Goal: Task Accomplishment & Management: Manage account settings

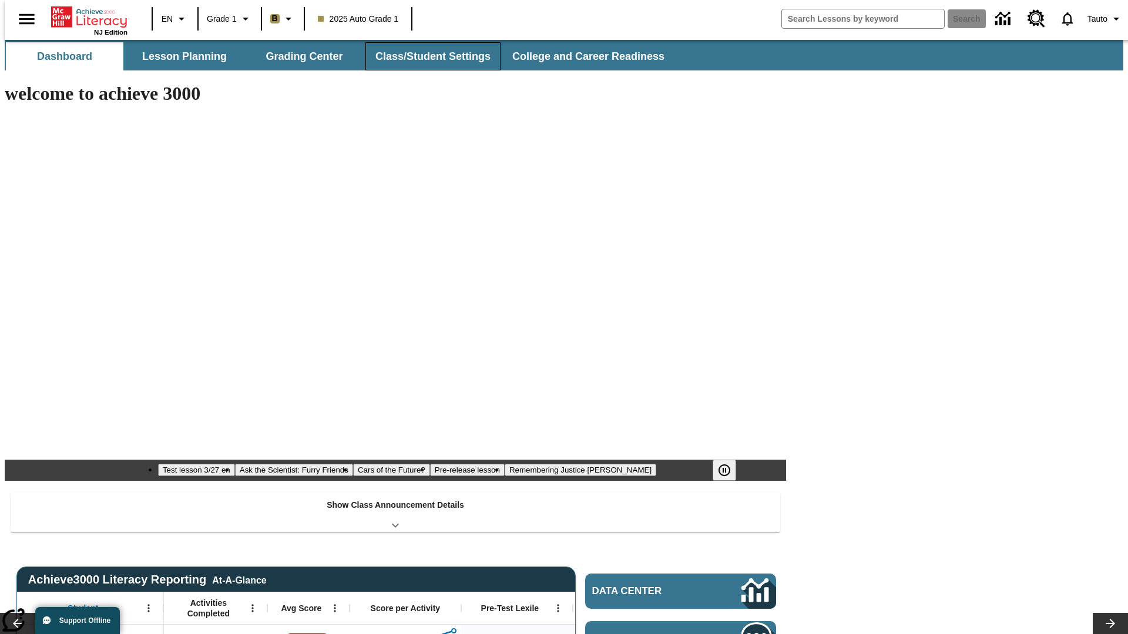
click at [426, 56] on button "Class/Student Settings" at bounding box center [432, 56] width 135 height 28
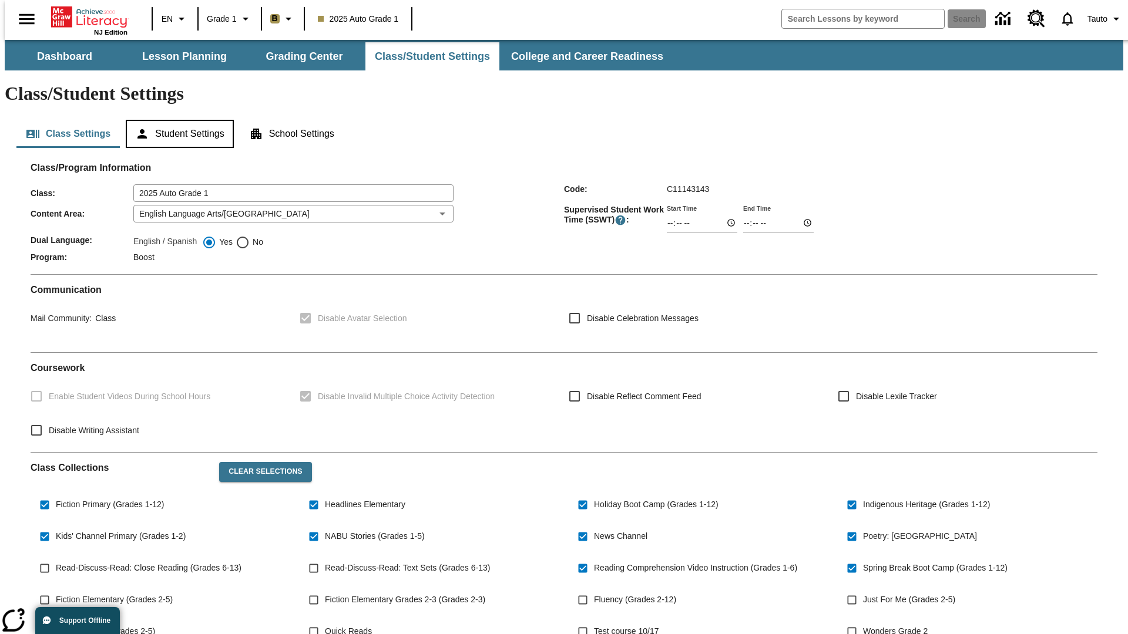
click at [177, 120] on button "Student Settings" at bounding box center [179, 134] width 107 height 28
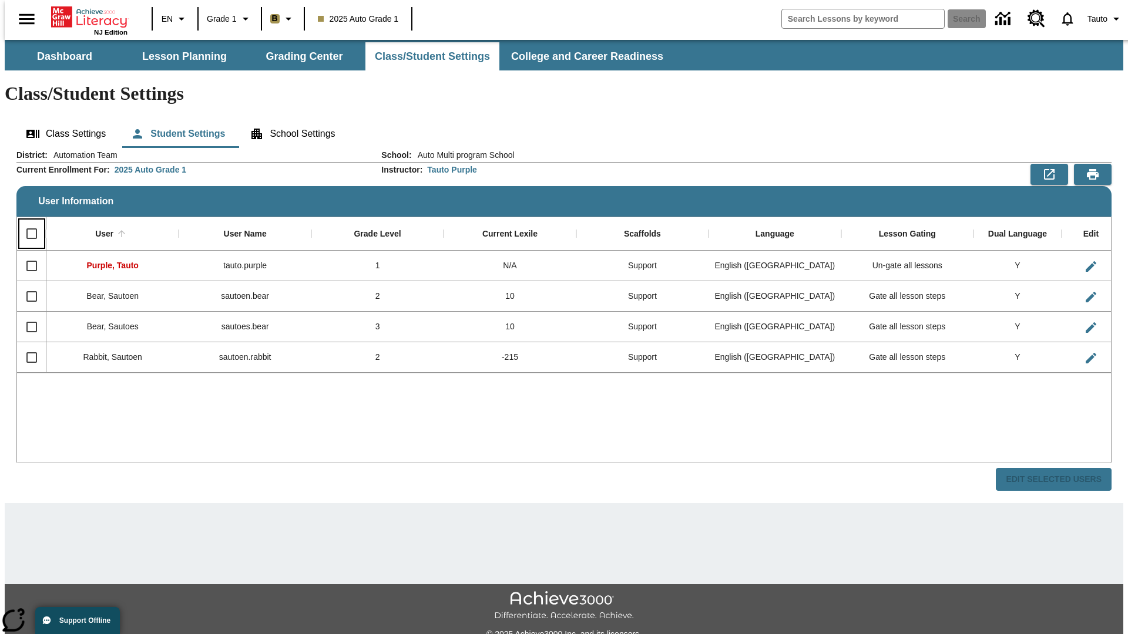
click at [26, 221] on input "Select all rows" at bounding box center [31, 233] width 25 height 25
checkbox input "true"
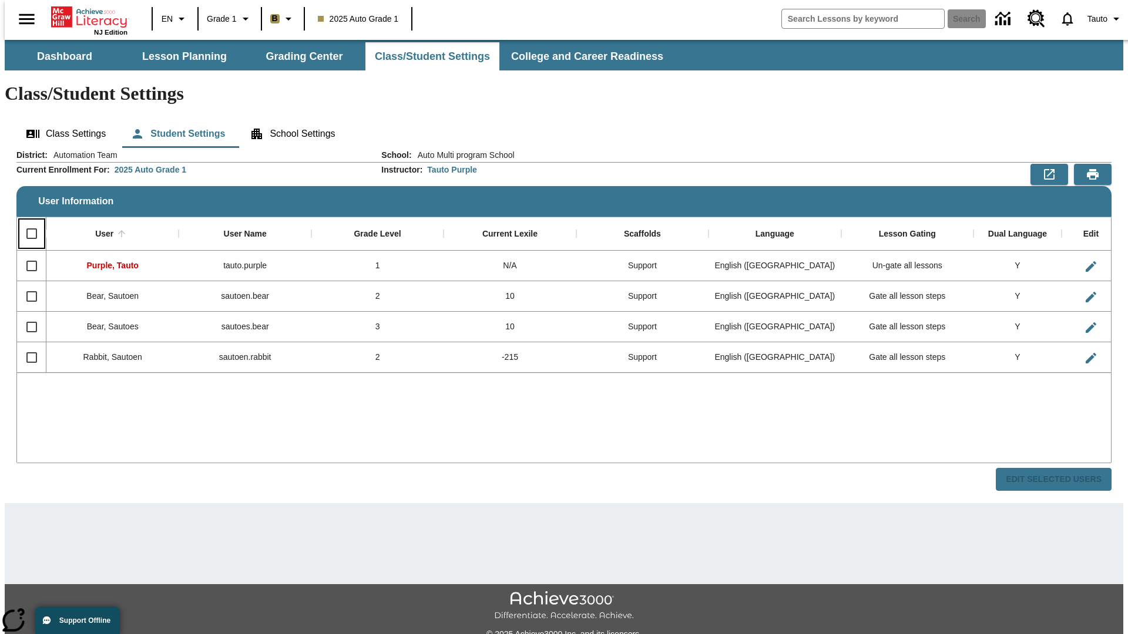
checkbox input "true"
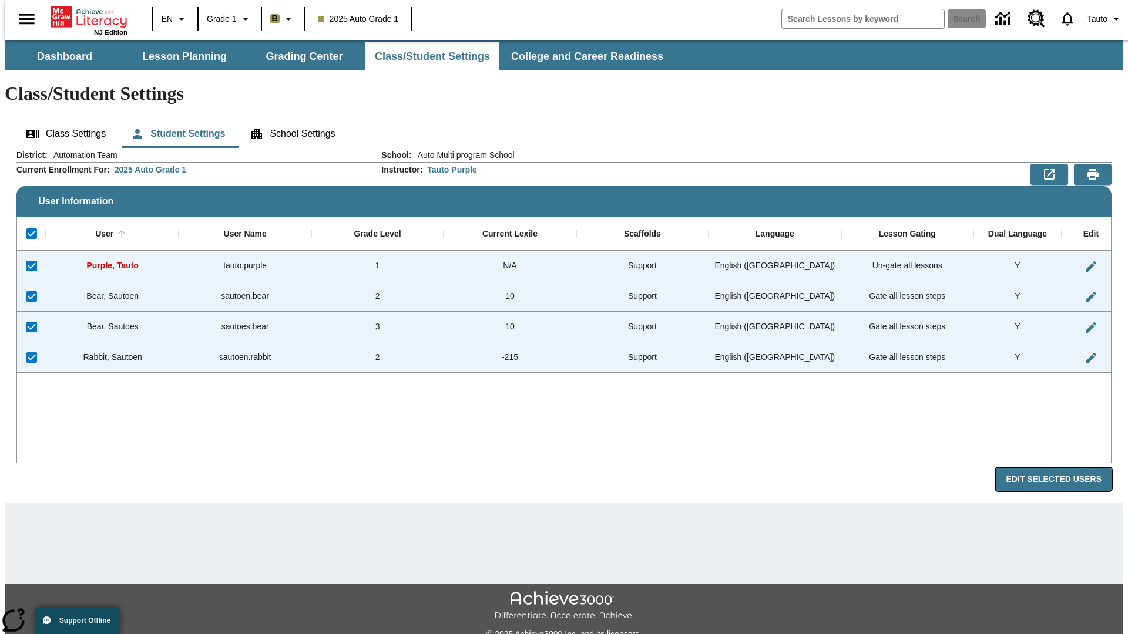
click at [1062, 468] on button "Edit Selected Users" at bounding box center [1053, 479] width 116 height 23
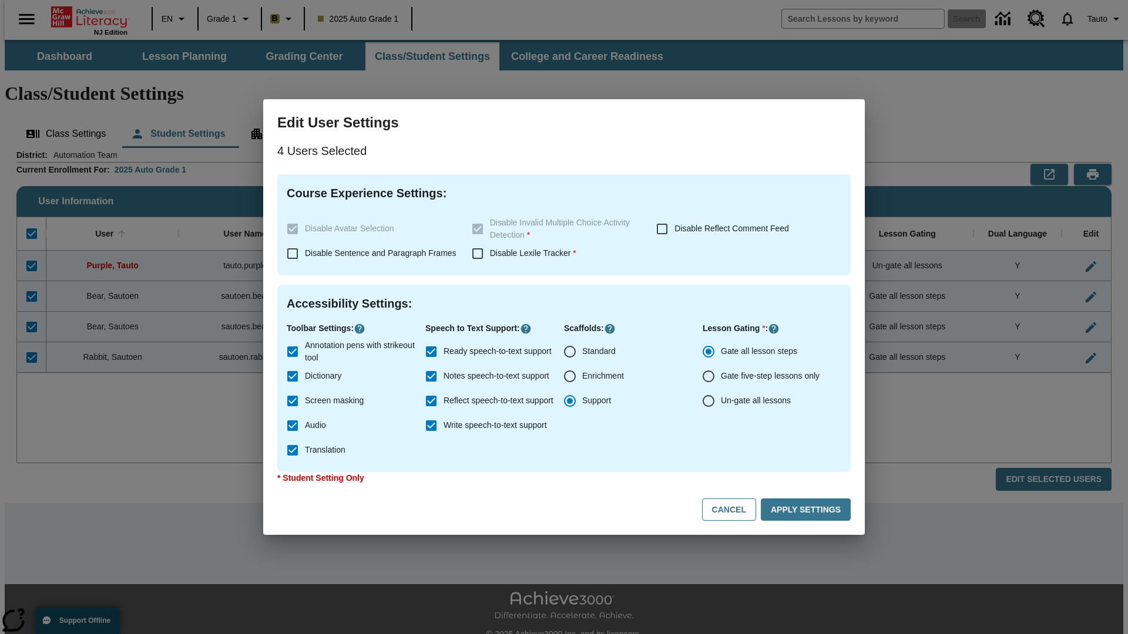
click at [570, 376] on input "Enrichment" at bounding box center [569, 376] width 25 height 25
click at [734, 510] on button "Cancel" at bounding box center [729, 510] width 54 height 23
radio input "false"
radio input "true"
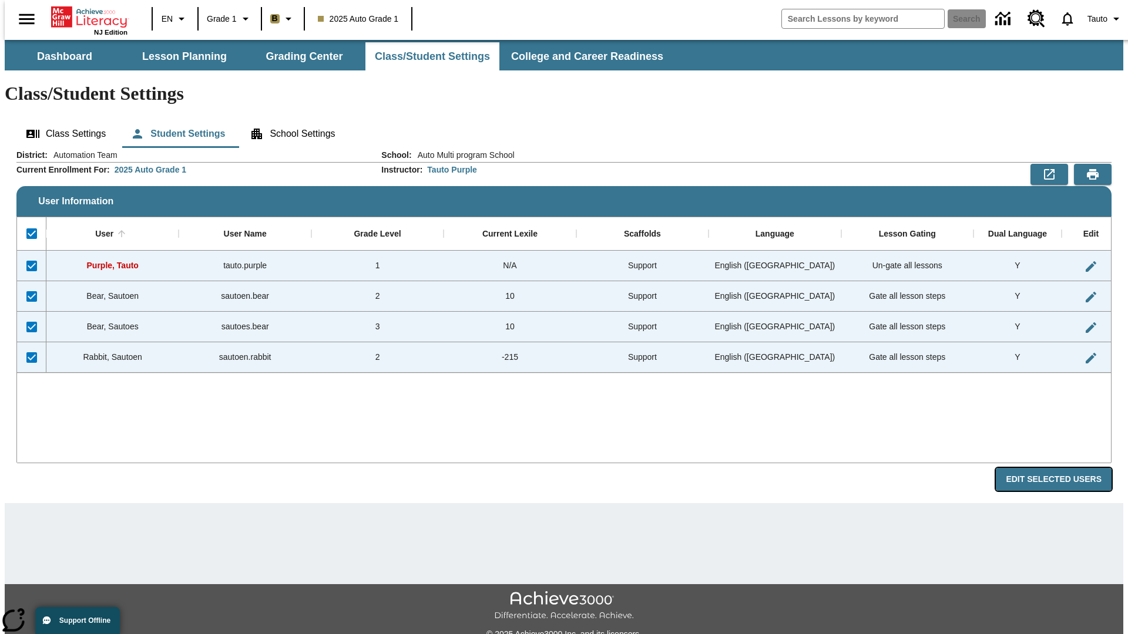
click at [1062, 468] on button "Edit Selected Users" at bounding box center [1053, 479] width 116 height 23
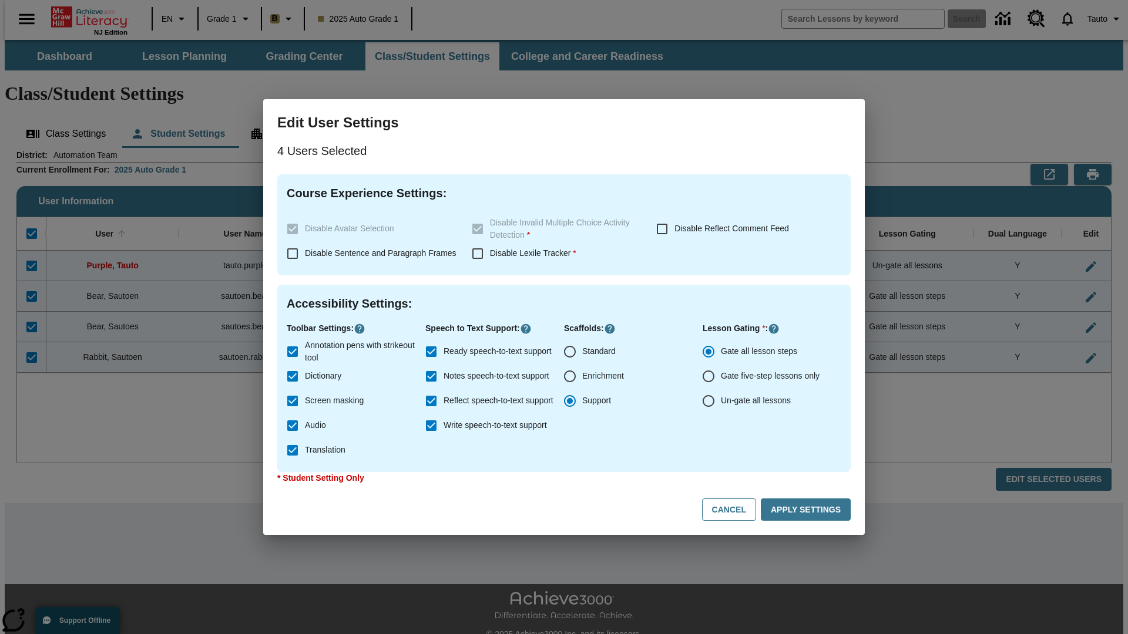
click at [570, 376] on input "Enrichment" at bounding box center [569, 376] width 25 height 25
radio input "true"
click at [808, 510] on button "Apply Settings" at bounding box center [806, 510] width 90 height 23
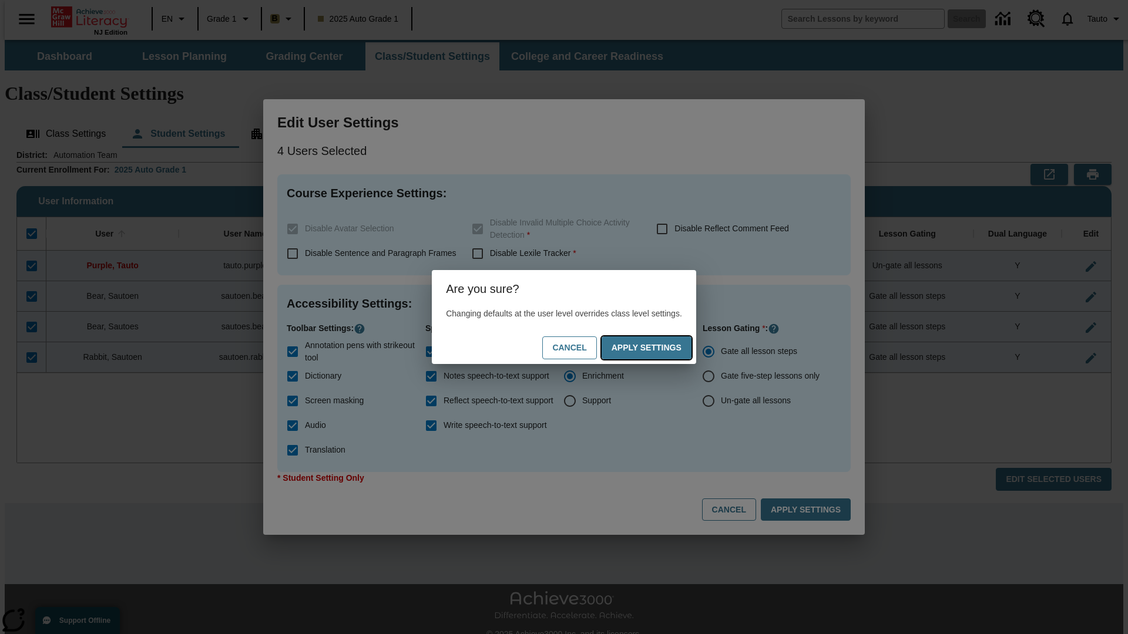
click at [658, 348] on button "Apply Settings" at bounding box center [646, 348] width 90 height 23
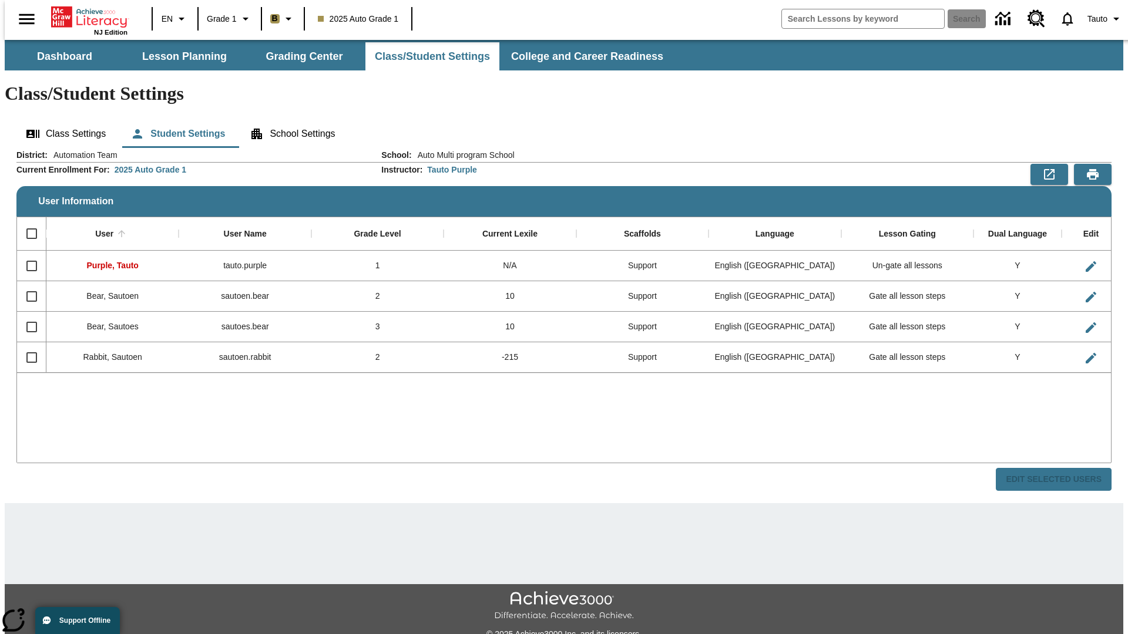
checkbox input "false"
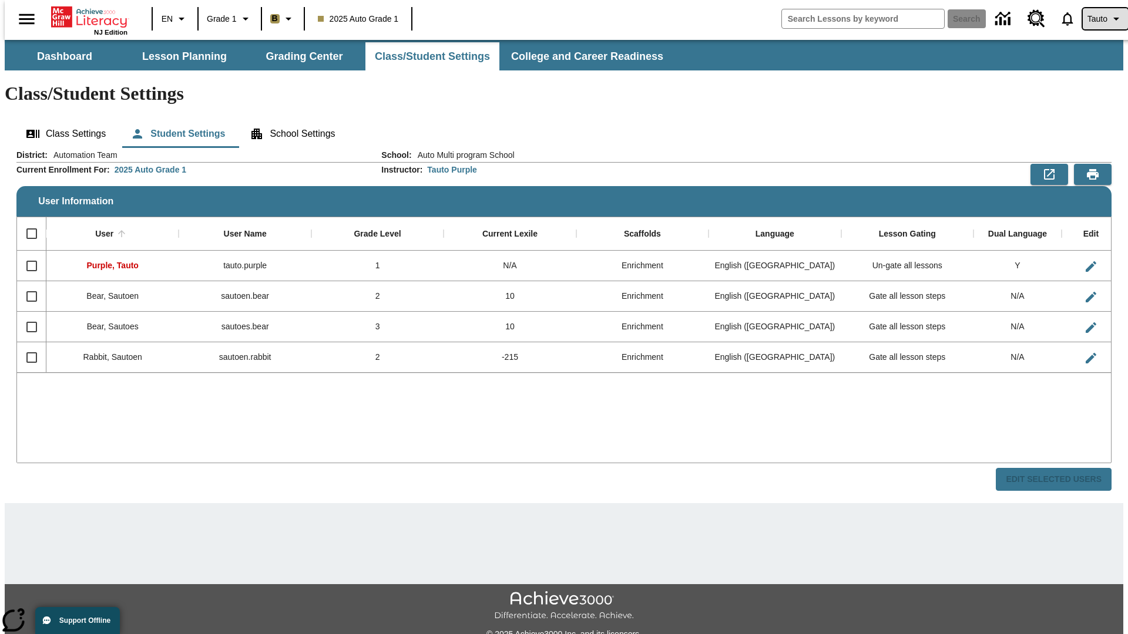
click at [1099, 19] on span "Tauto" at bounding box center [1097, 19] width 20 height 12
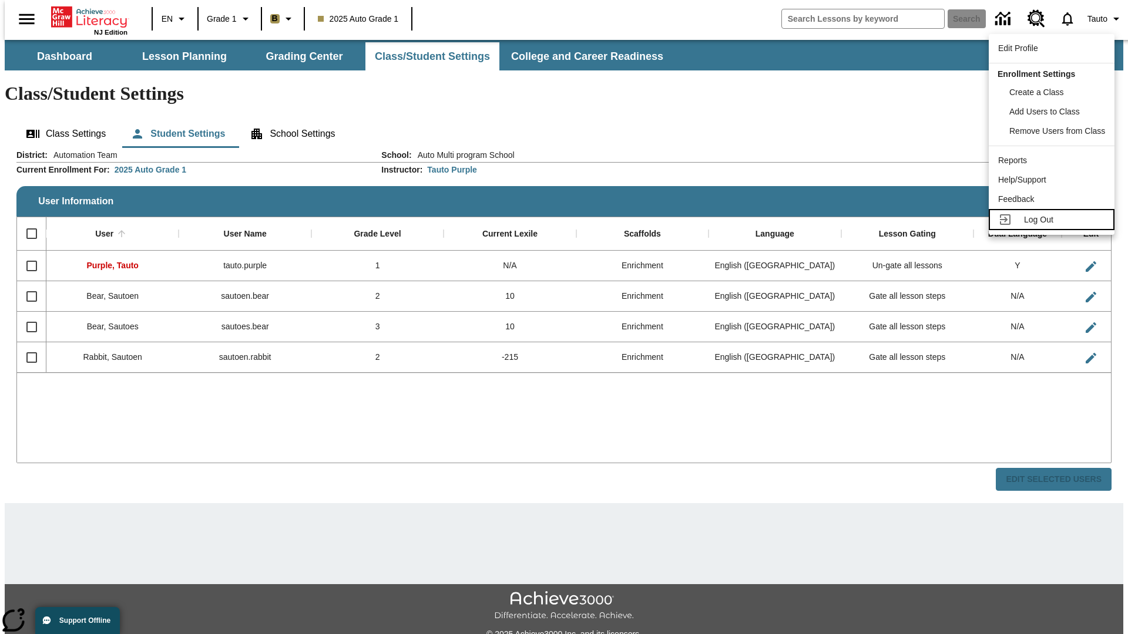
click at [1053, 220] on span "Log Out" at bounding box center [1038, 219] width 29 height 9
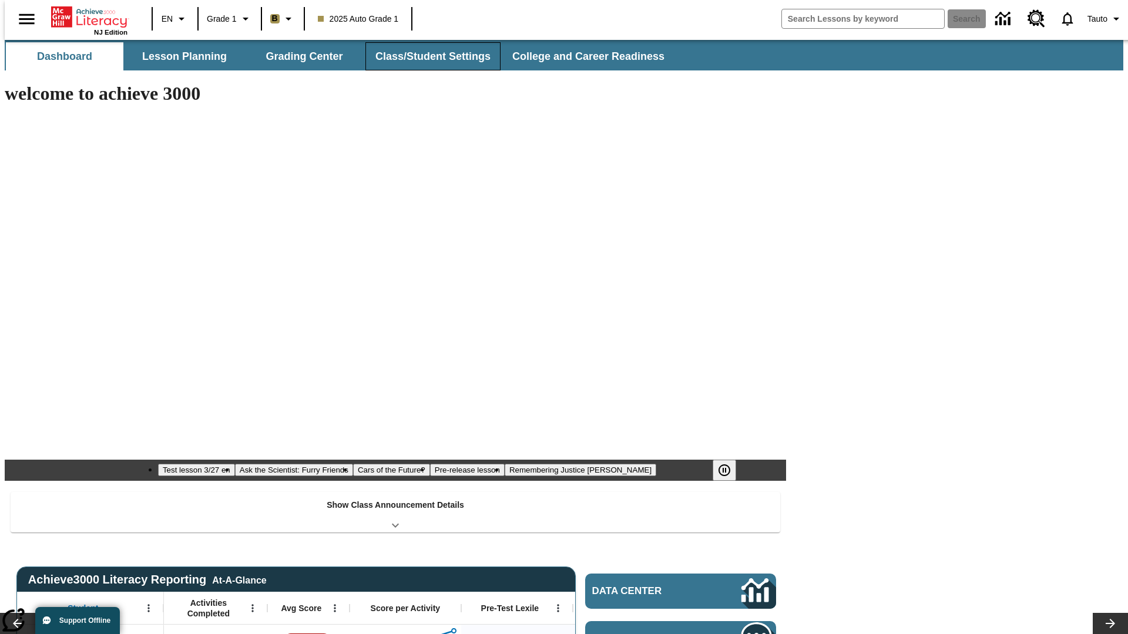
click at [426, 56] on button "Class/Student Settings" at bounding box center [432, 56] width 135 height 28
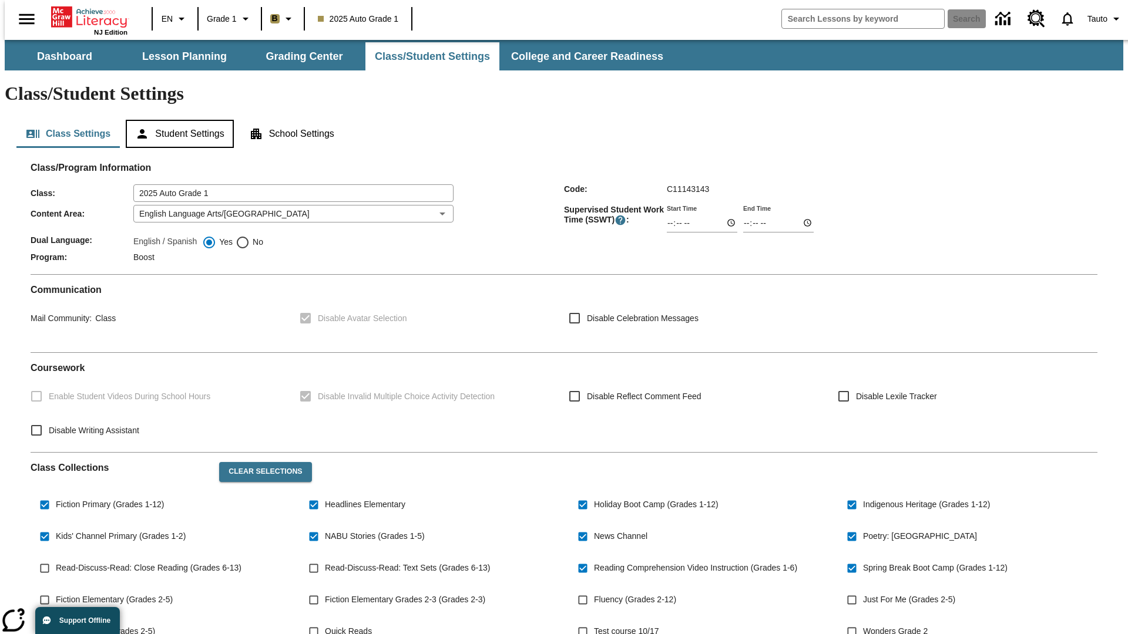
click at [177, 120] on button "Student Settings" at bounding box center [179, 134] width 107 height 28
